Goal: Task Accomplishment & Management: Manage account settings

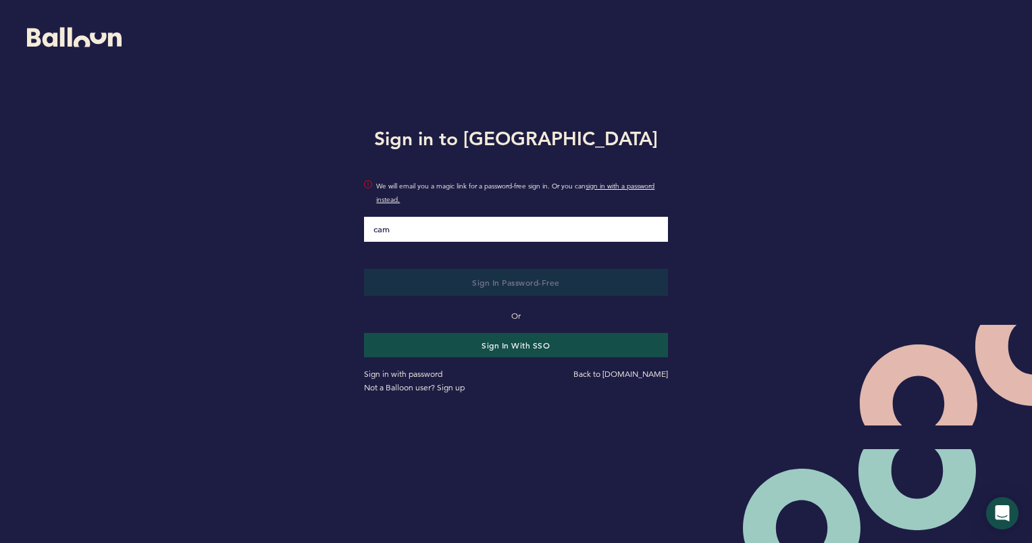
type input "[EMAIL_ADDRESS][PERSON_NAME][DOMAIN_NAME]"
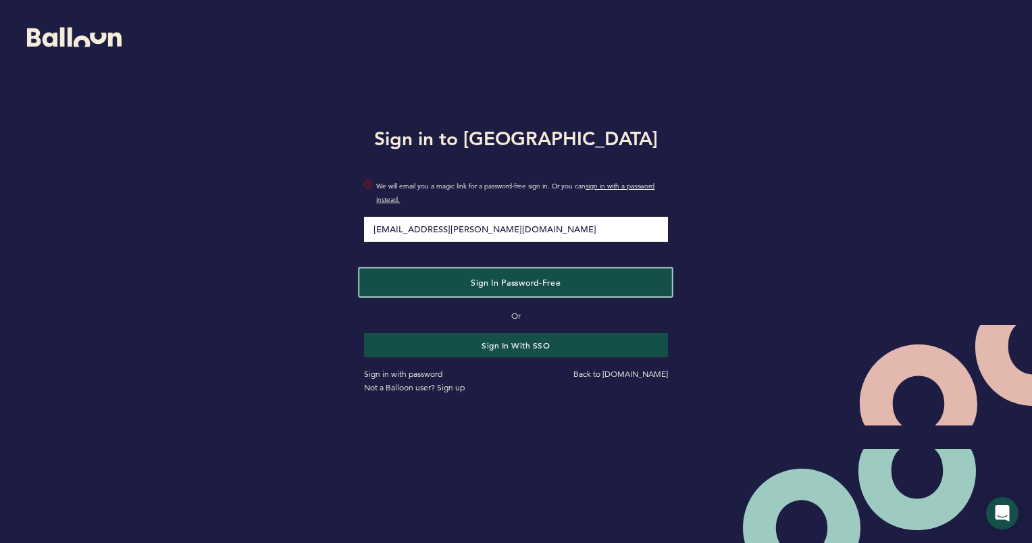
click at [488, 282] on span "Sign in Password-Free" at bounding box center [516, 281] width 90 height 11
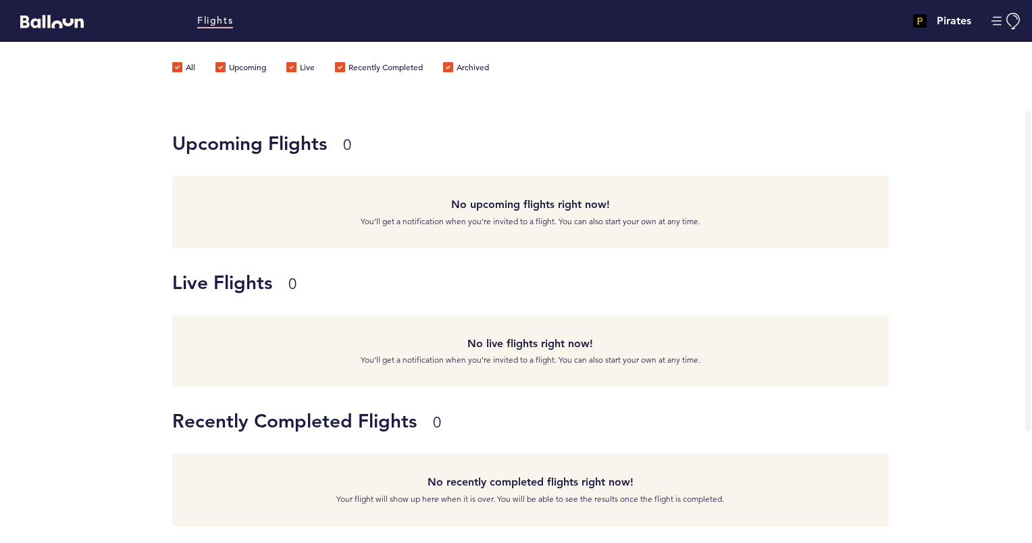
click at [338, 68] on label "Recently Completed" at bounding box center [379, 69] width 88 height 14
click at [0, 0] on input "Recently Completed" at bounding box center [0, 0] width 0 height 0
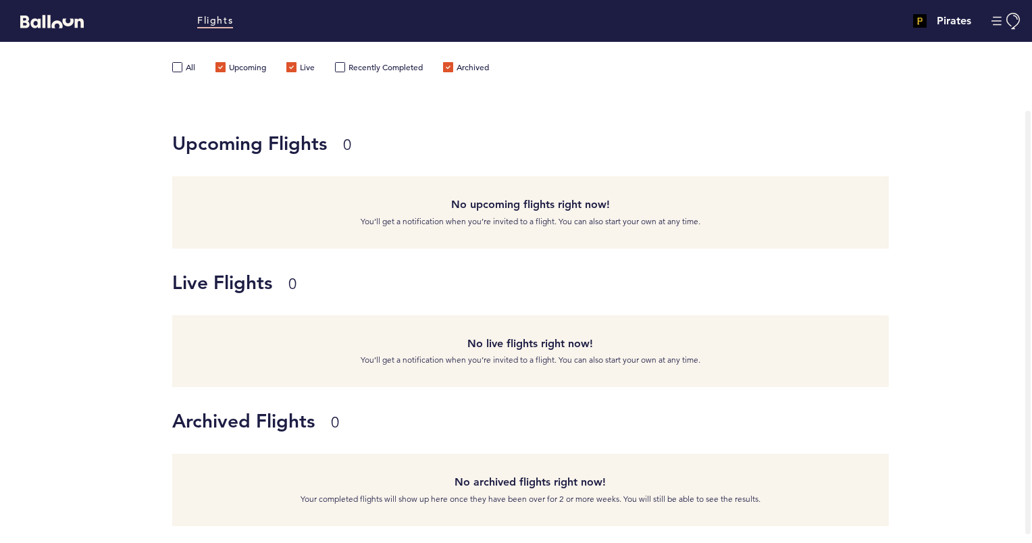
click at [338, 66] on label "Recently Completed" at bounding box center [379, 69] width 88 height 14
click at [0, 0] on input "Recently Completed" at bounding box center [0, 0] width 0 height 0
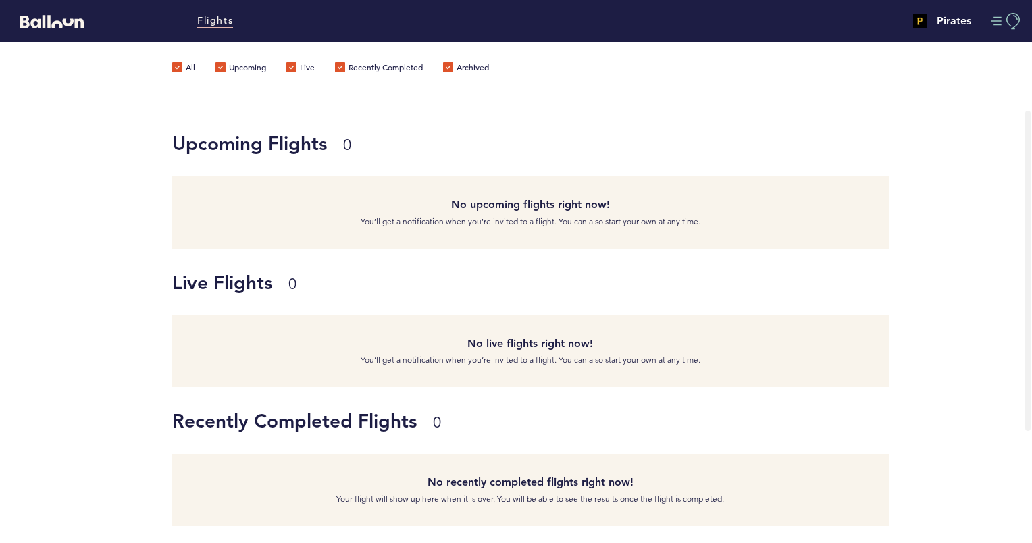
click at [997, 21] on button "Manage Account" at bounding box center [1006, 21] width 30 height 17
